Goal: Navigation & Orientation: Find specific page/section

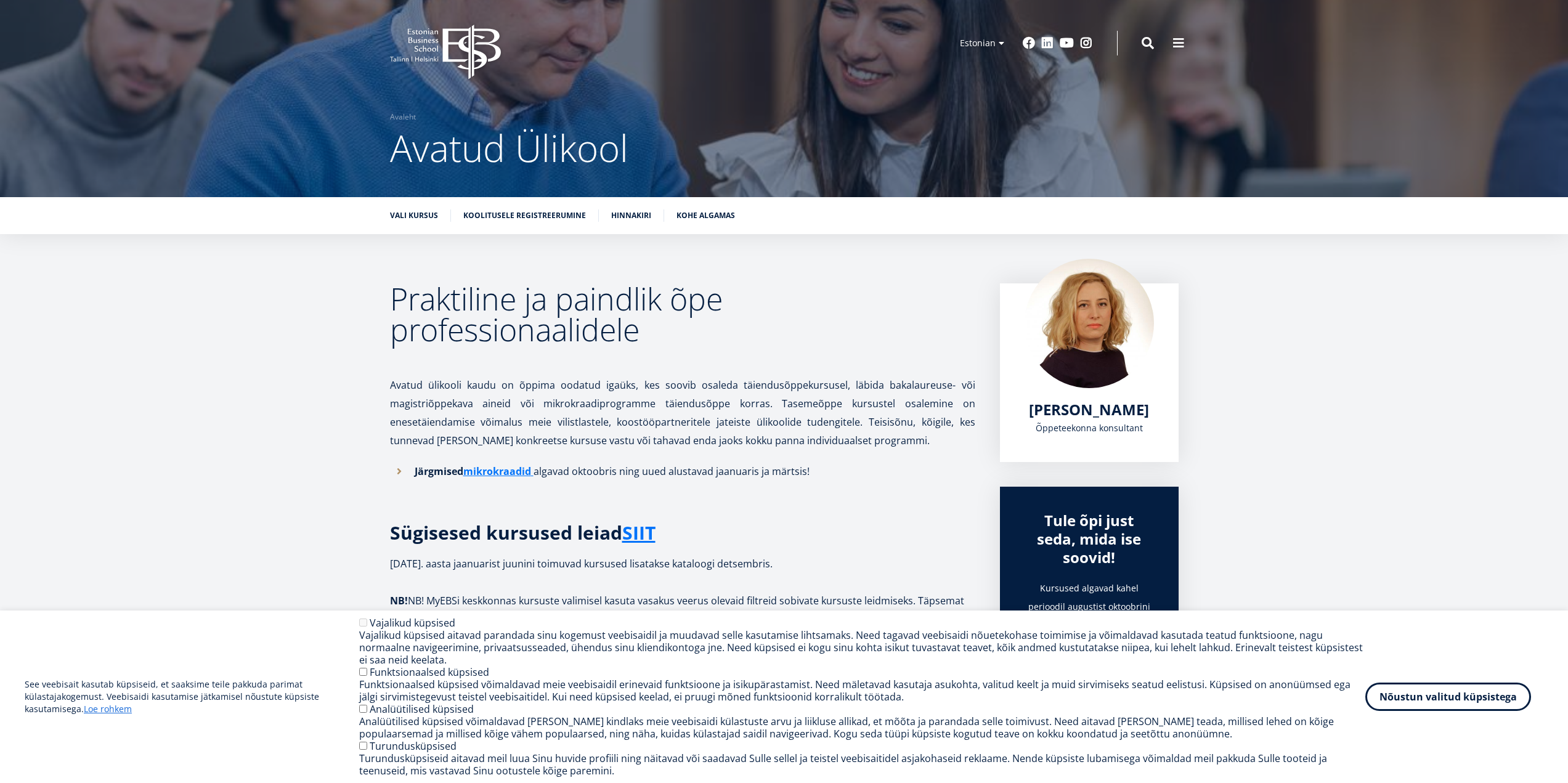
click at [445, 44] on icon at bounding box center [470, 52] width 58 height 55
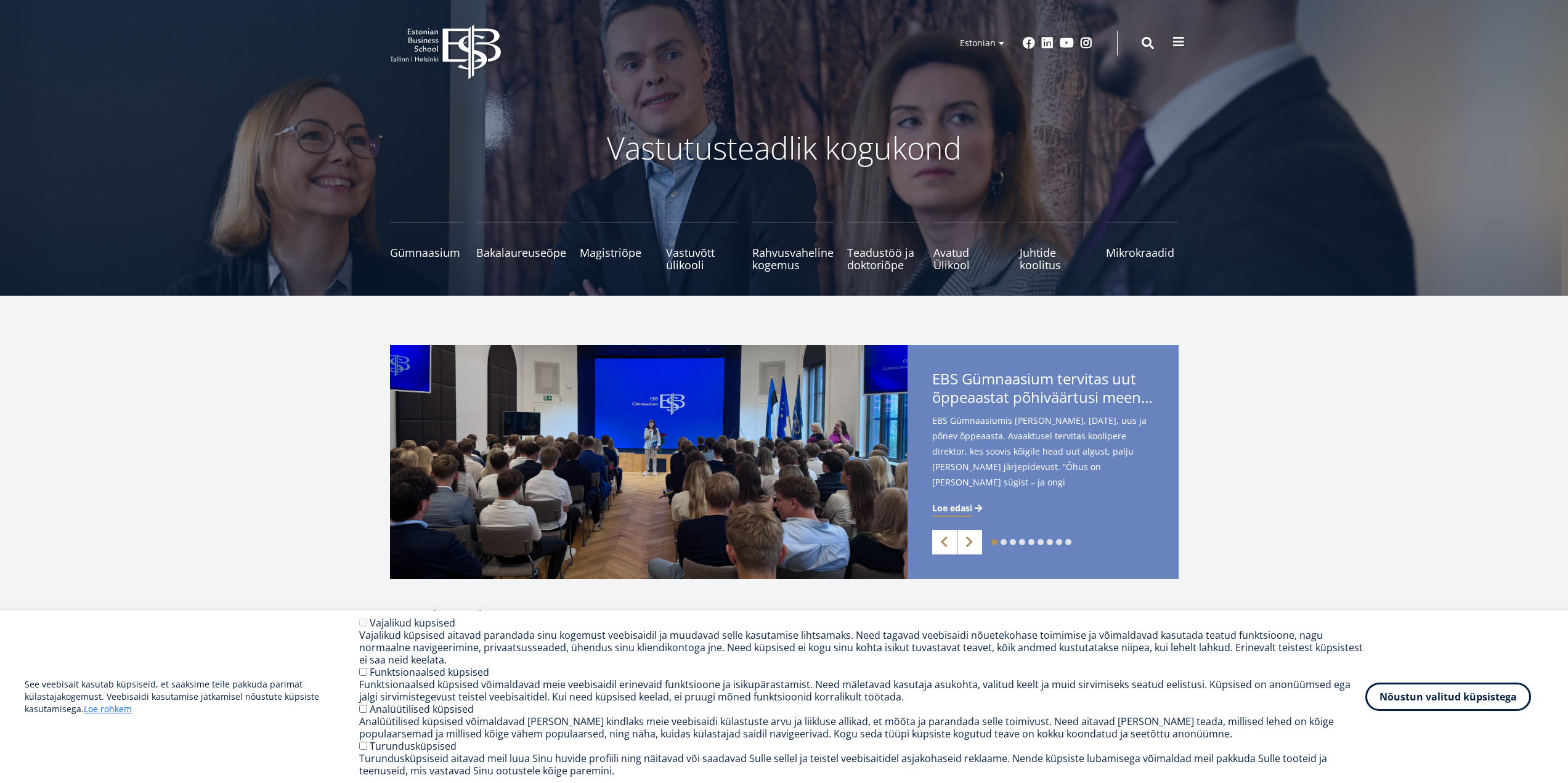
click at [1184, 44] on span at bounding box center [1178, 42] width 12 height 12
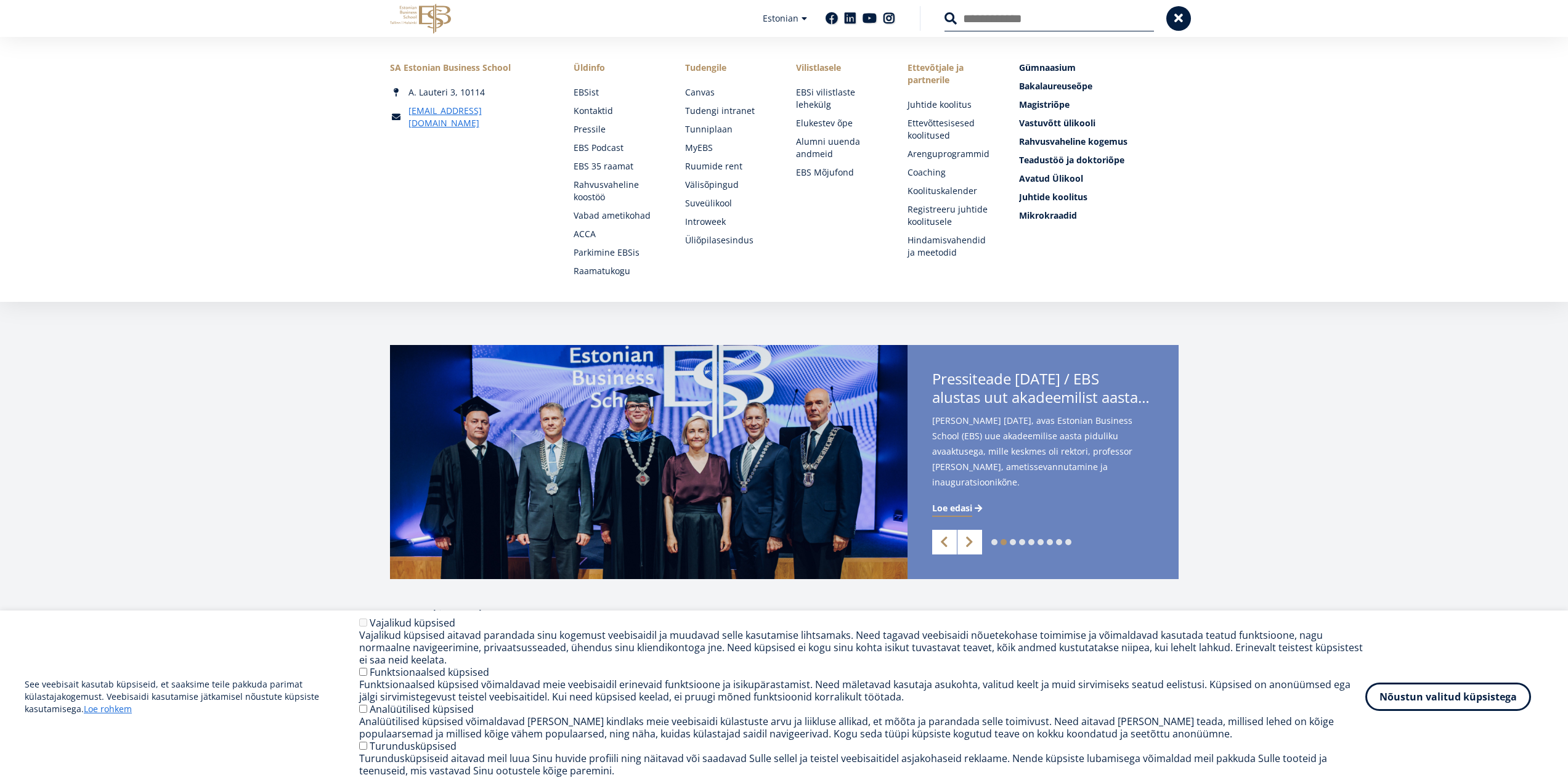
click at [1289, 378] on div "1 2 3 4 5 6 7 8 9 Previous Next EBS Gümnaasium tervitas uut õppeaastat põhiväär…" at bounding box center [784, 461] width 1568 height 234
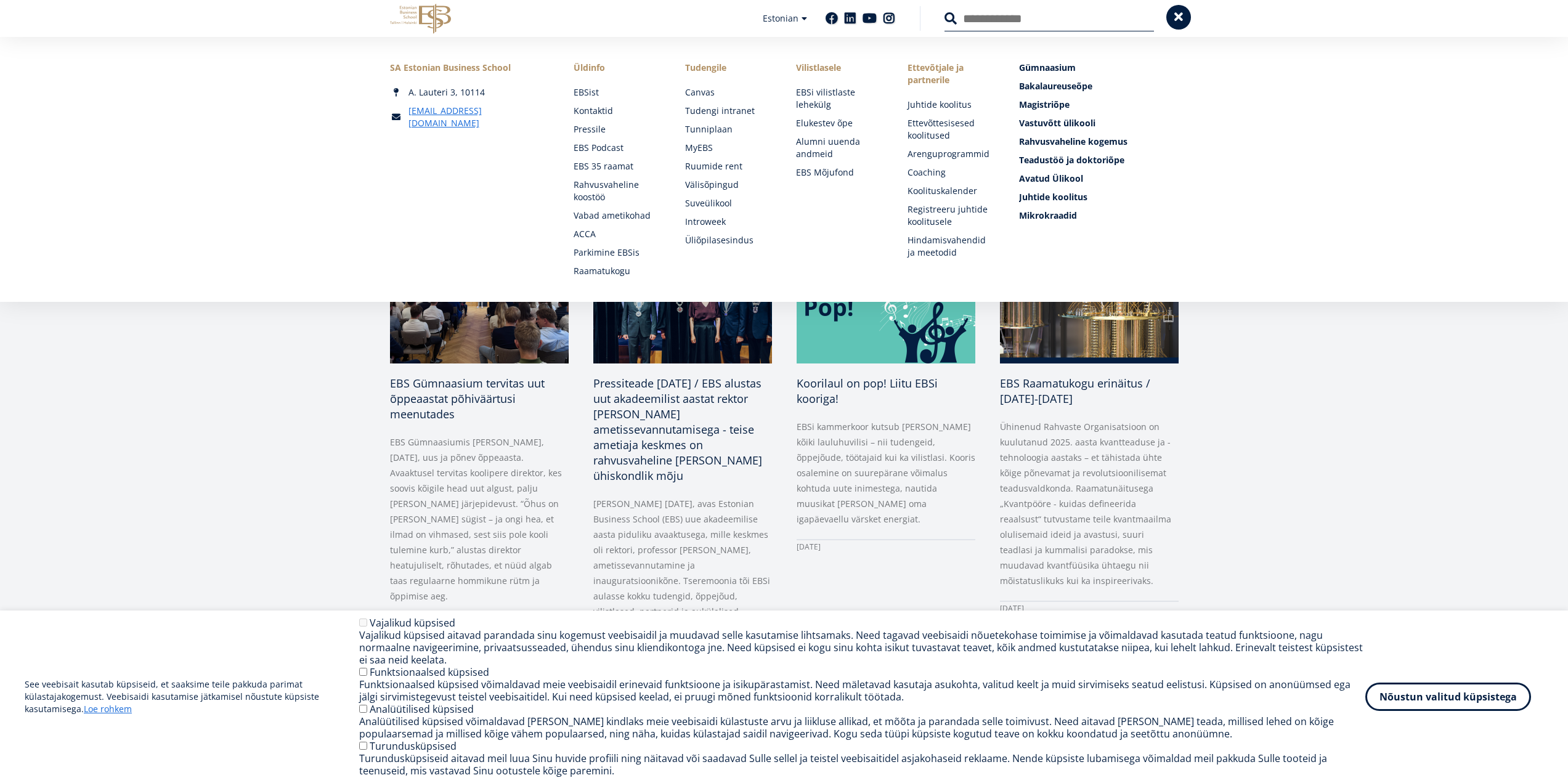
click at [1174, 10] on button at bounding box center [1179, 17] width 25 height 25
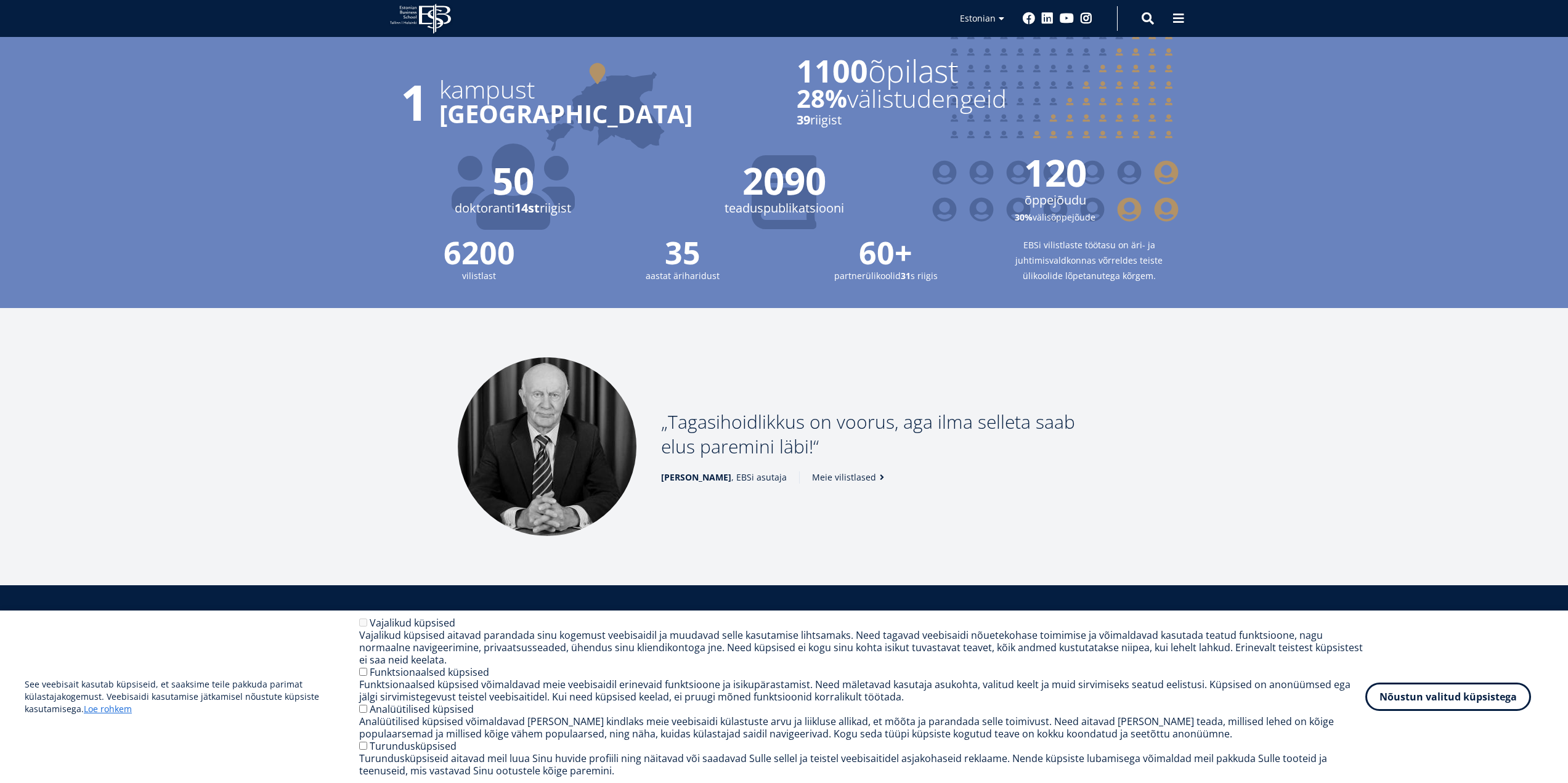
scroll to position [1477, 0]
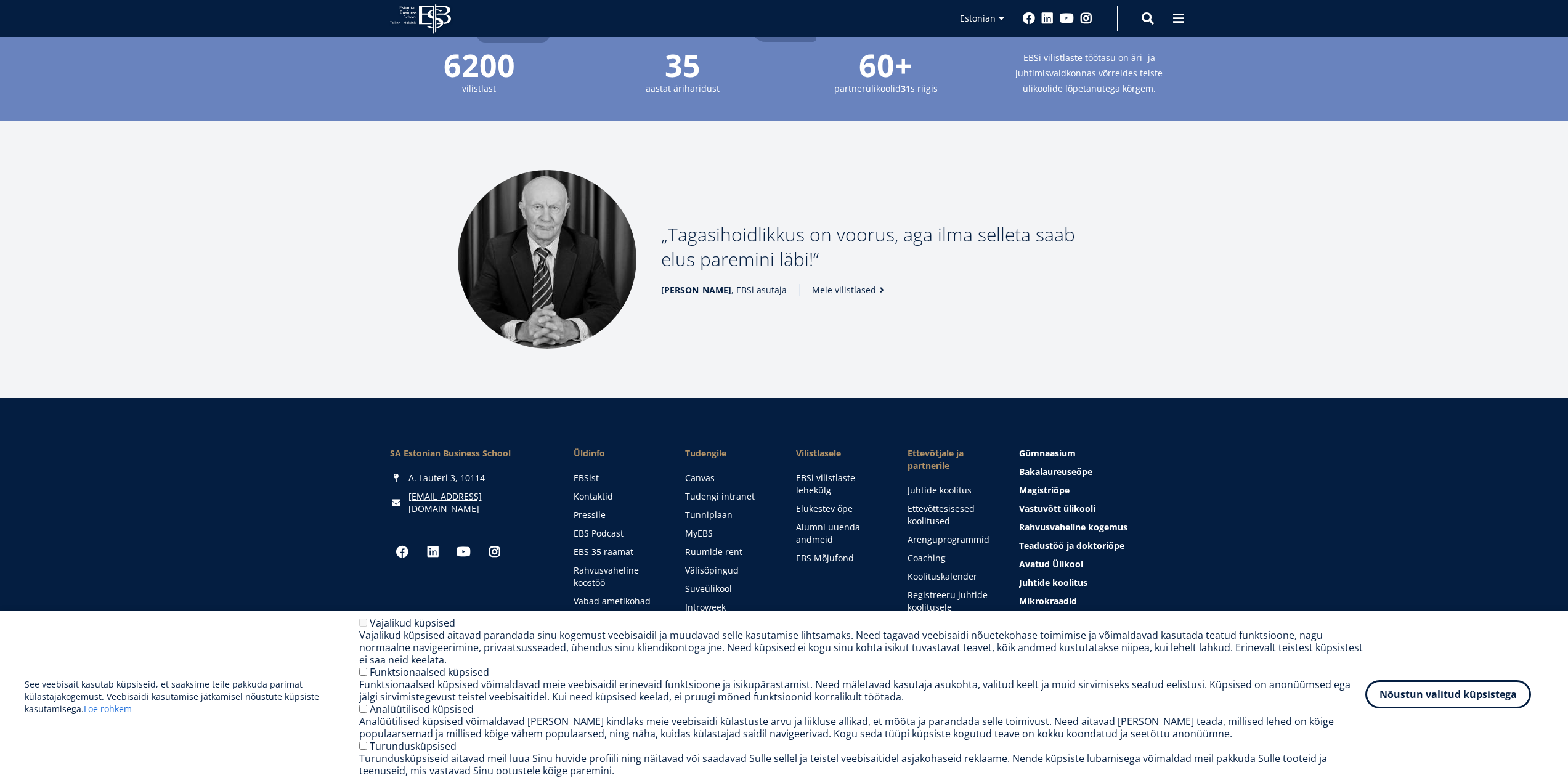
click at [1413, 695] on button "Nõustun valitud küpsistega" at bounding box center [1448, 693] width 166 height 28
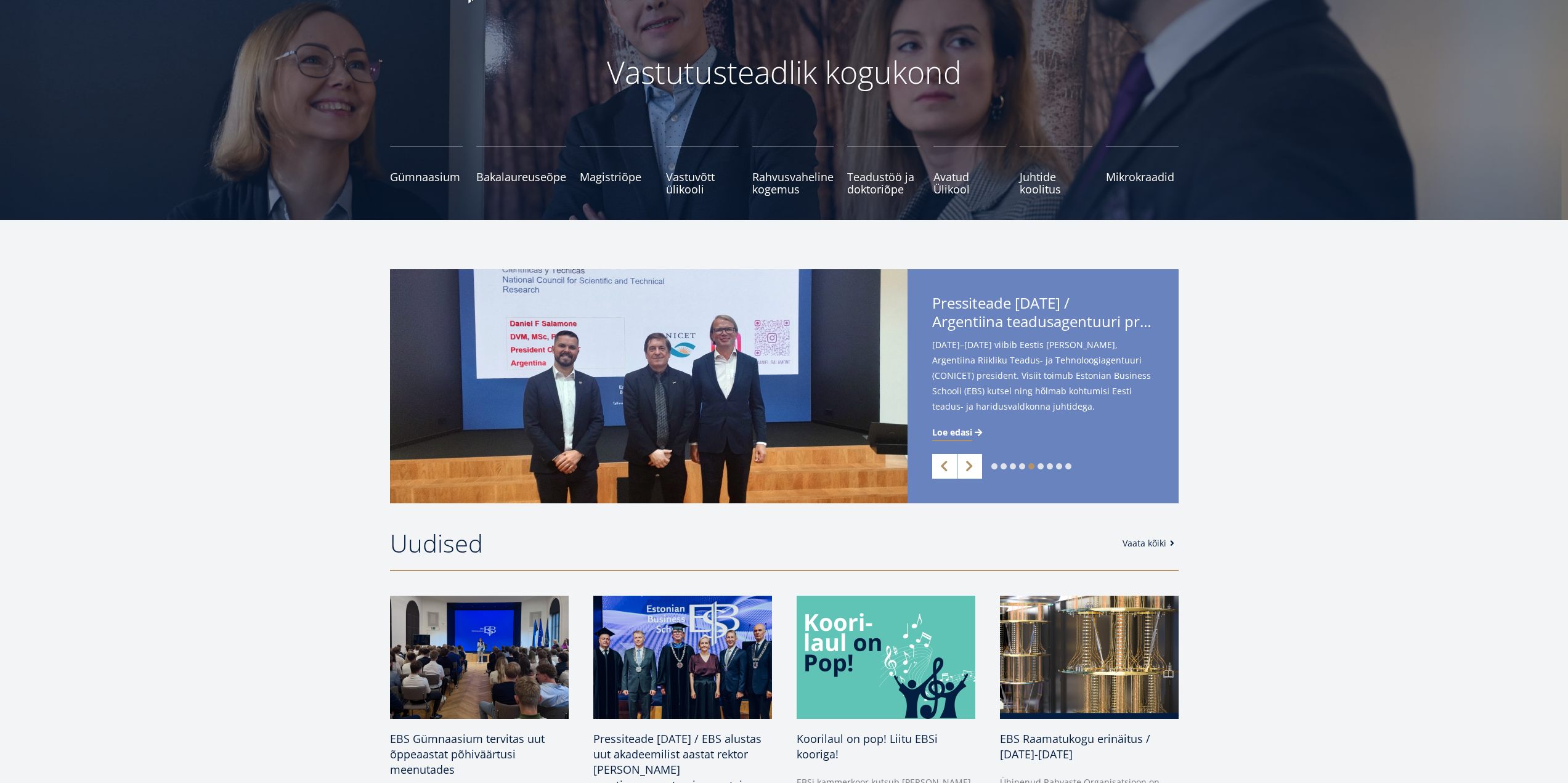
scroll to position [0, 0]
